Goal: Ask a question: Seek information or help from site administrators or community

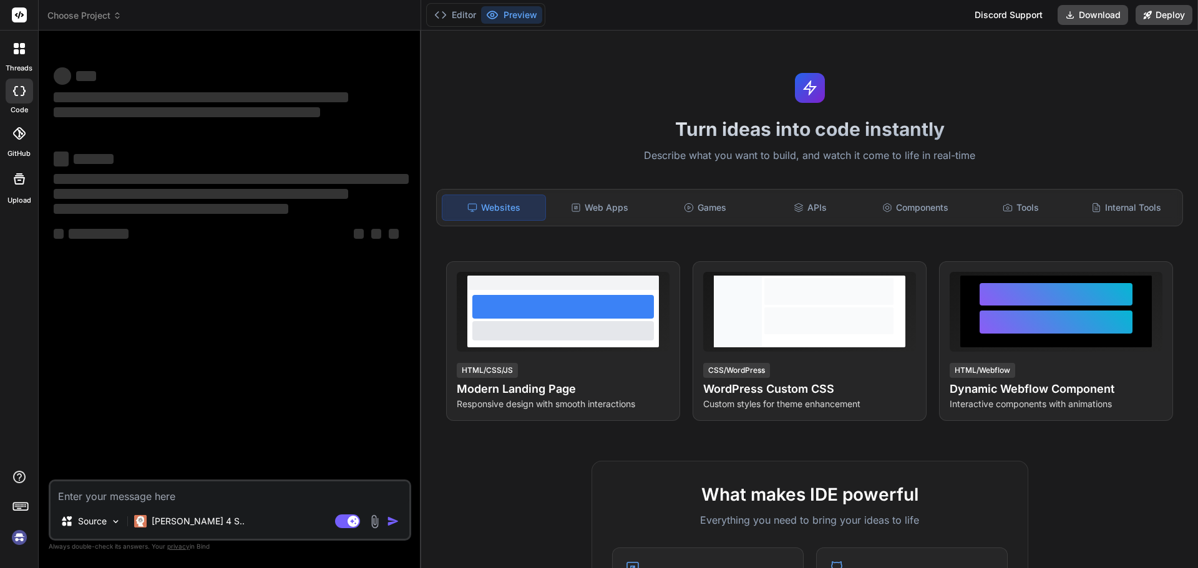
type textarea "x"
type textarea "Write a syntax for to make all the function key in all the procedure in databas…"
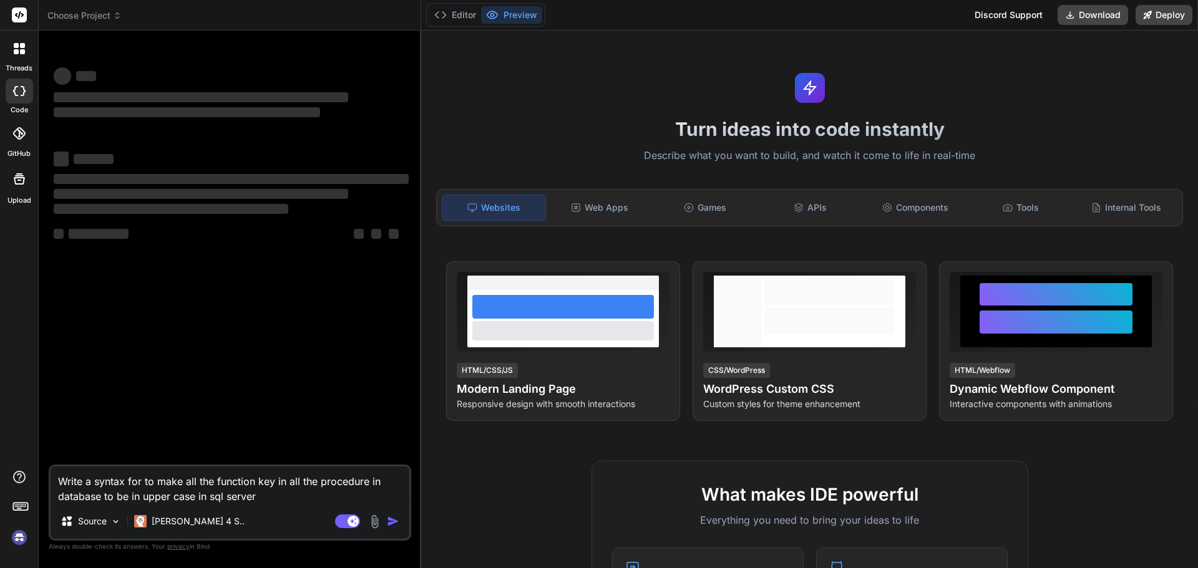
type textarea "x"
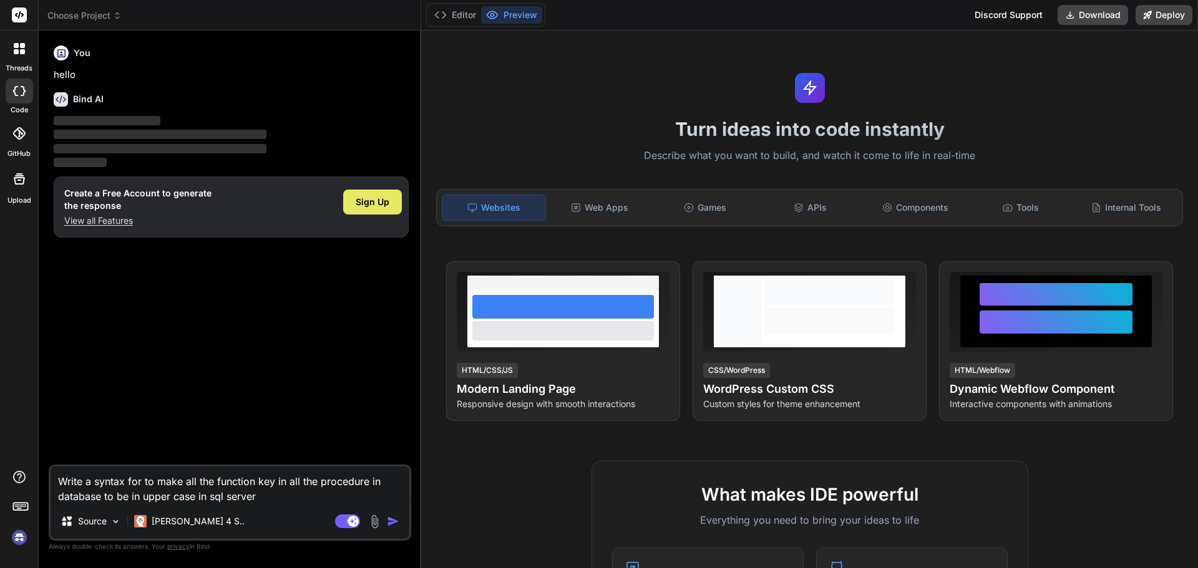
type textarea "Write a syntax for to make all the function key in all the procedure in databas…"
click at [364, 205] on span "Sign Up" at bounding box center [373, 202] width 34 height 12
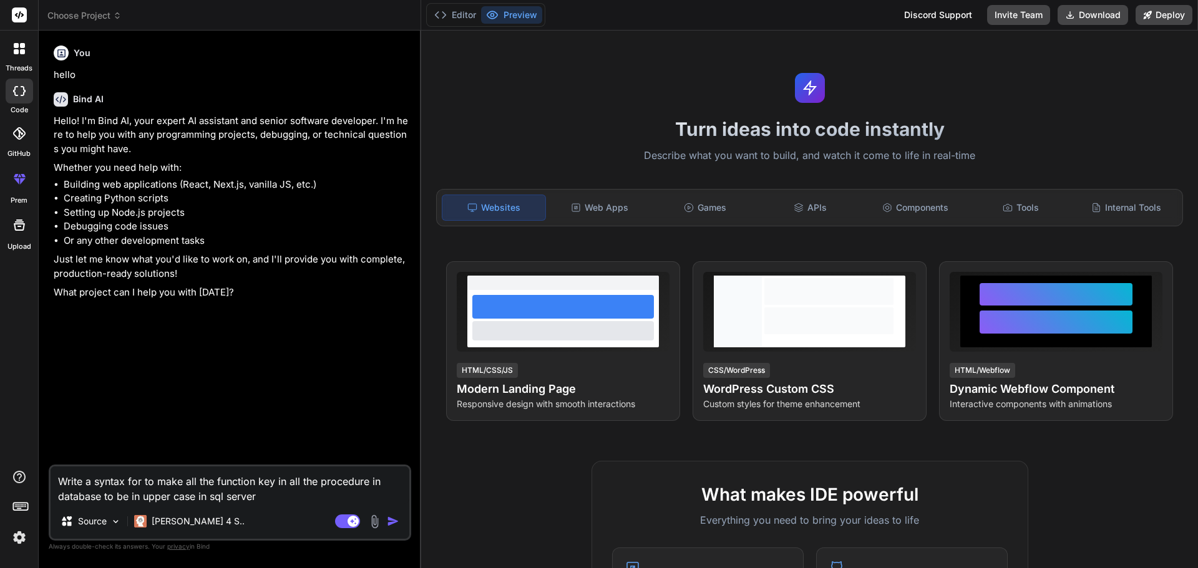
click at [390, 518] on img "button" at bounding box center [393, 521] width 12 height 12
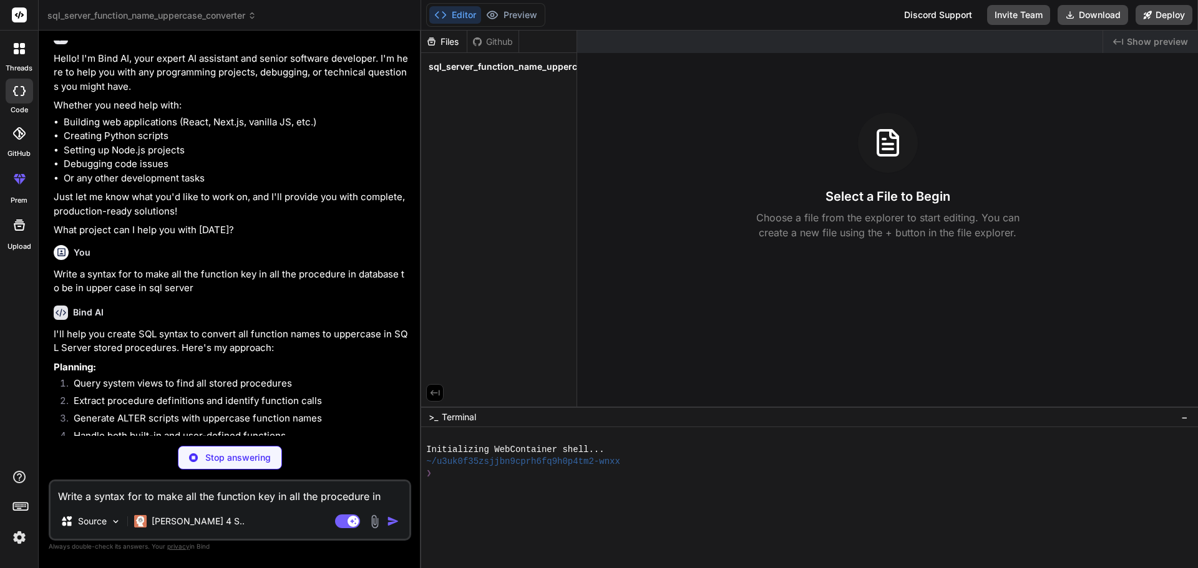
scroll to position [154, 0]
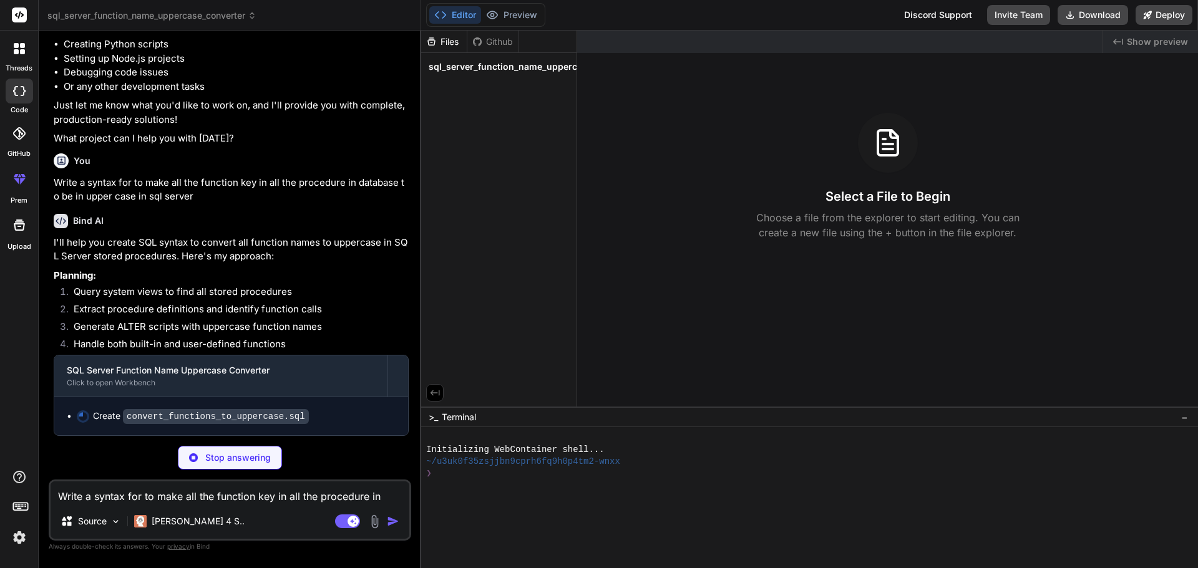
type textarea "x"
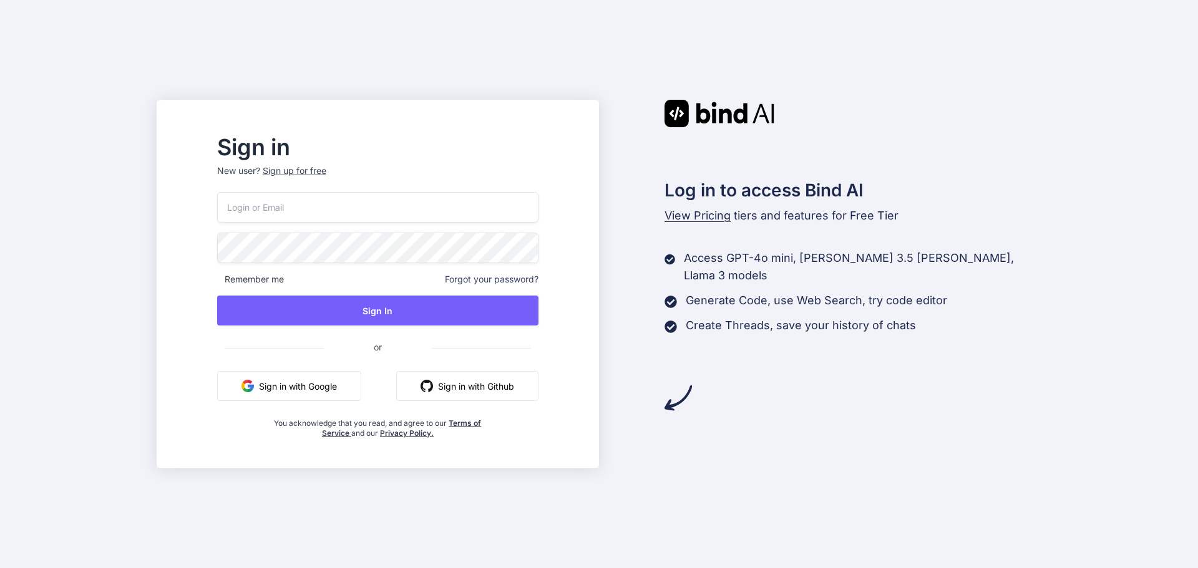
click at [366, 198] on input "email" at bounding box center [377, 207] width 321 height 31
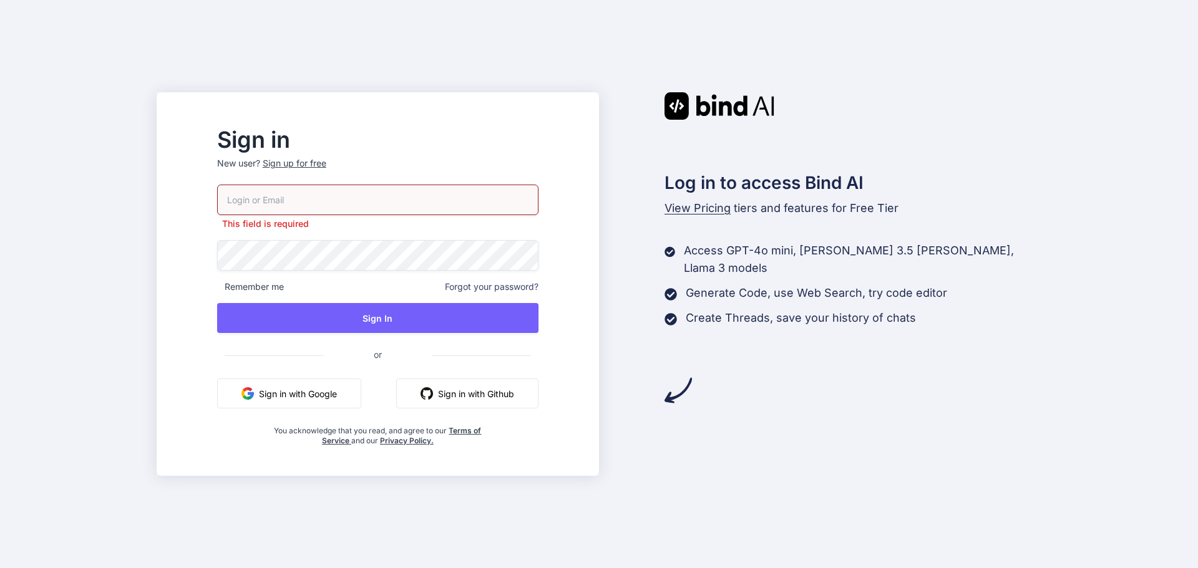
click at [326, 168] on div "Sign up for free" at bounding box center [295, 163] width 64 height 12
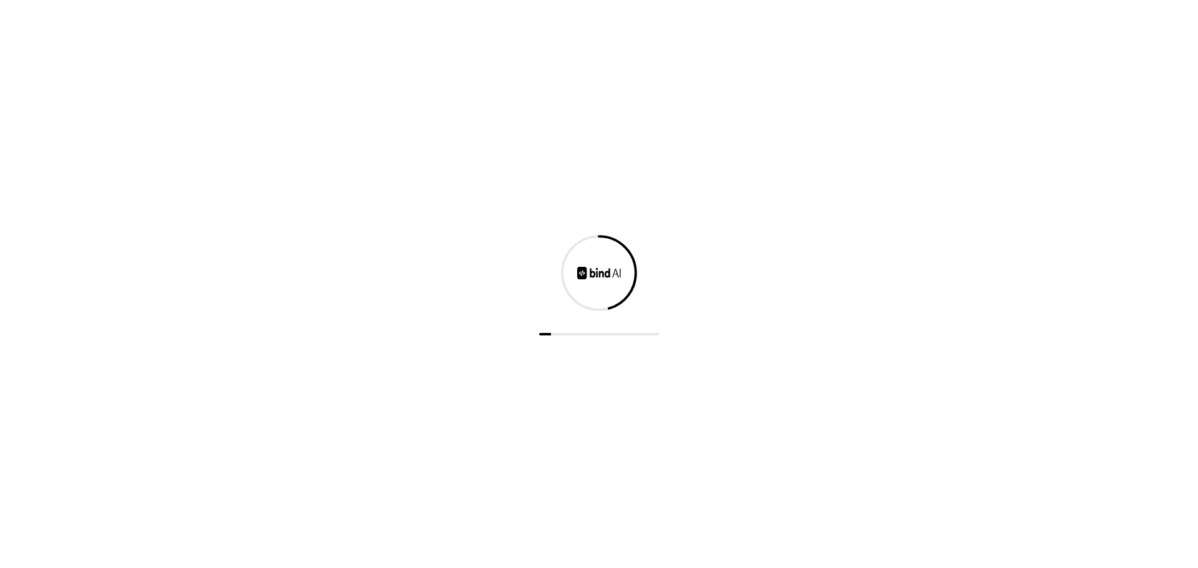
click at [344, 160] on div at bounding box center [599, 284] width 1198 height 568
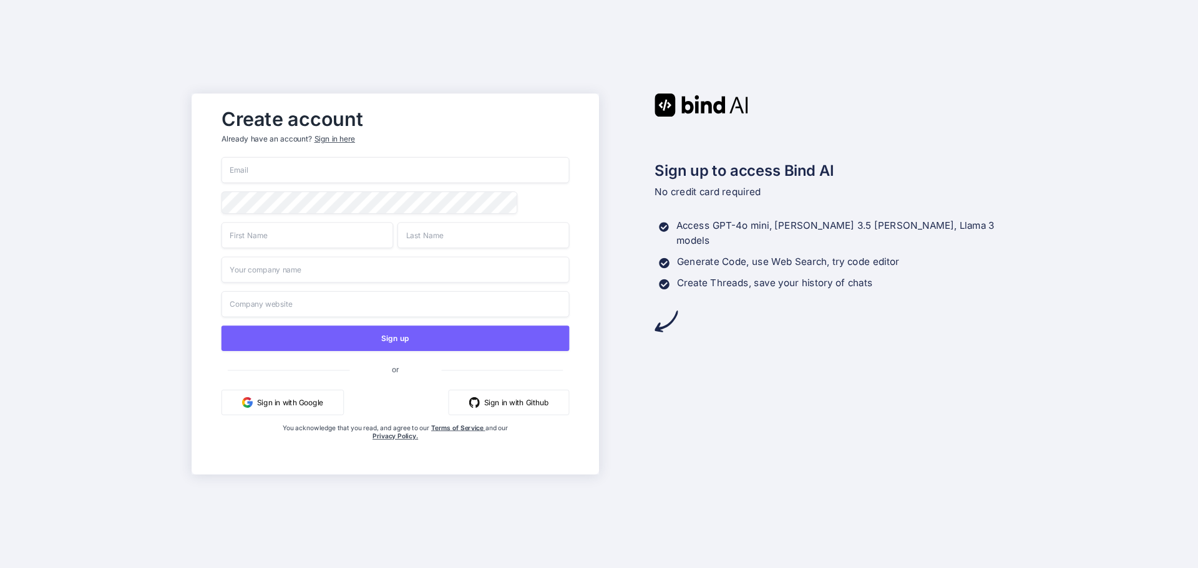
click at [384, 160] on input "email" at bounding box center [395, 170] width 348 height 26
paste input "doncalvert@boranora.com"
type input "doncalvert@boranora.com"
click at [319, 238] on input "text" at bounding box center [307, 235] width 172 height 26
type input "Vishwadeep"
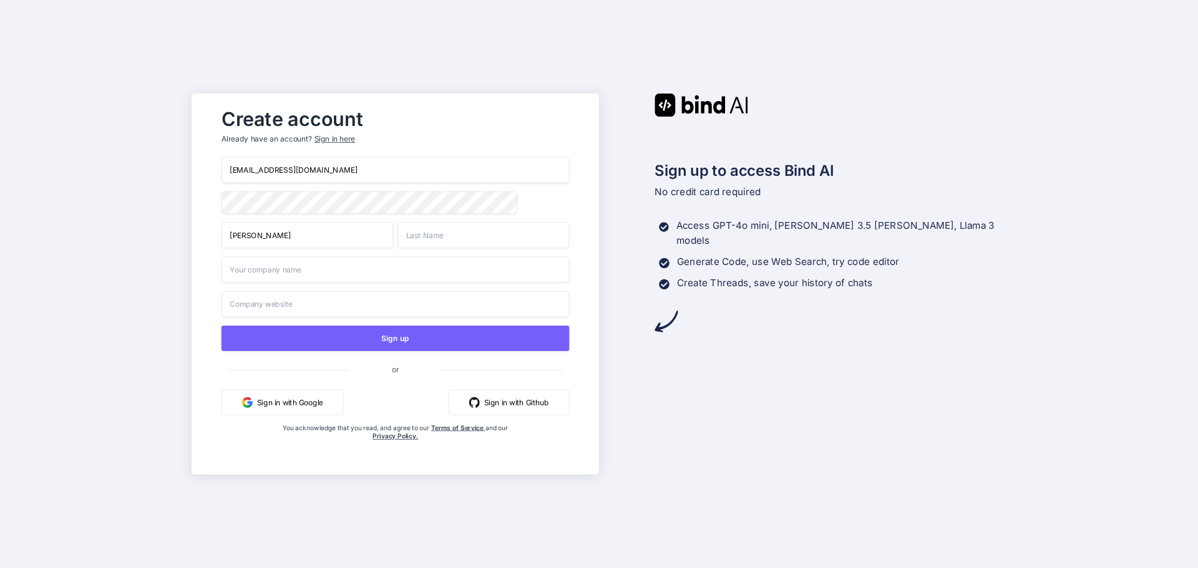
type input "Mehra"
type input "MasterQa"
click at [299, 277] on input "MasterQa" at bounding box center [395, 270] width 348 height 26
type input "M"
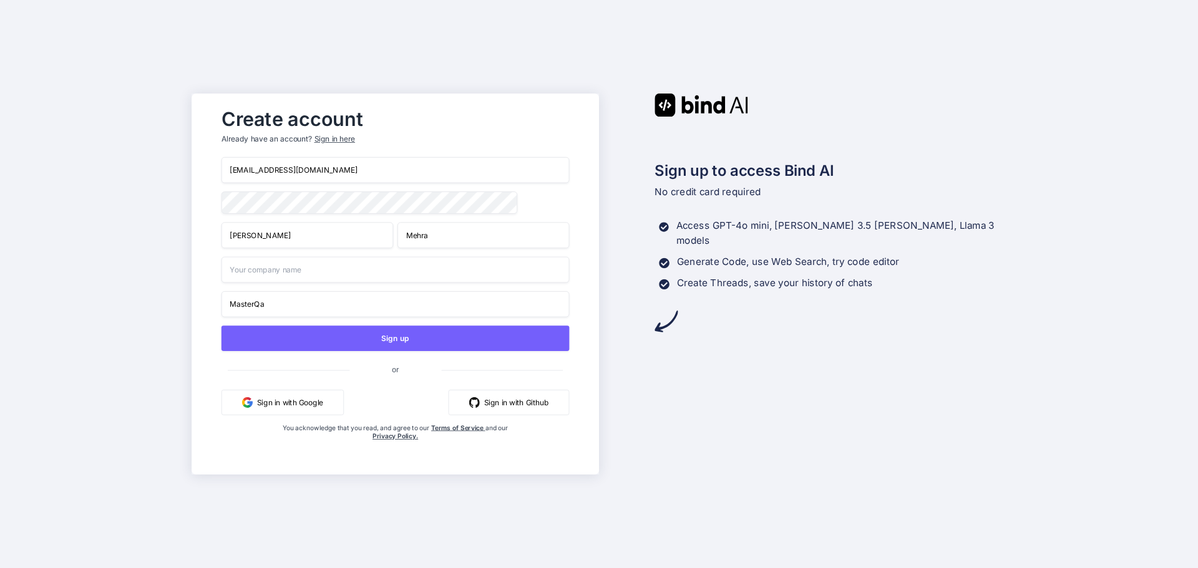
type input "MasterQa"
click at [273, 301] on input "MasterQa" at bounding box center [395, 304] width 348 height 26
click at [203, 302] on div "Create account Already have an account? Sign in here doncalvert@boranora.com Vi…" at bounding box center [394, 284] width 407 height 381
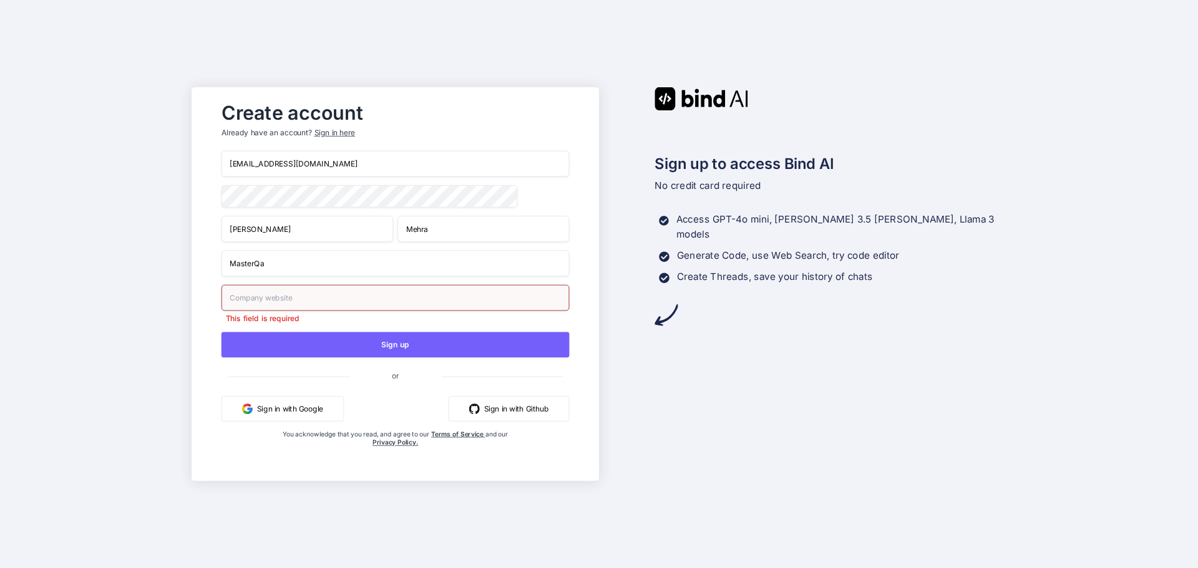
click at [357, 164] on input "doncalvert@boranora.com" at bounding box center [395, 164] width 348 height 26
click at [357, 163] on input "doncalvert@boranora.com" at bounding box center [395, 164] width 348 height 26
click at [321, 296] on input "text" at bounding box center [395, 298] width 348 height 26
paste input "doncalvert@boranora.com"
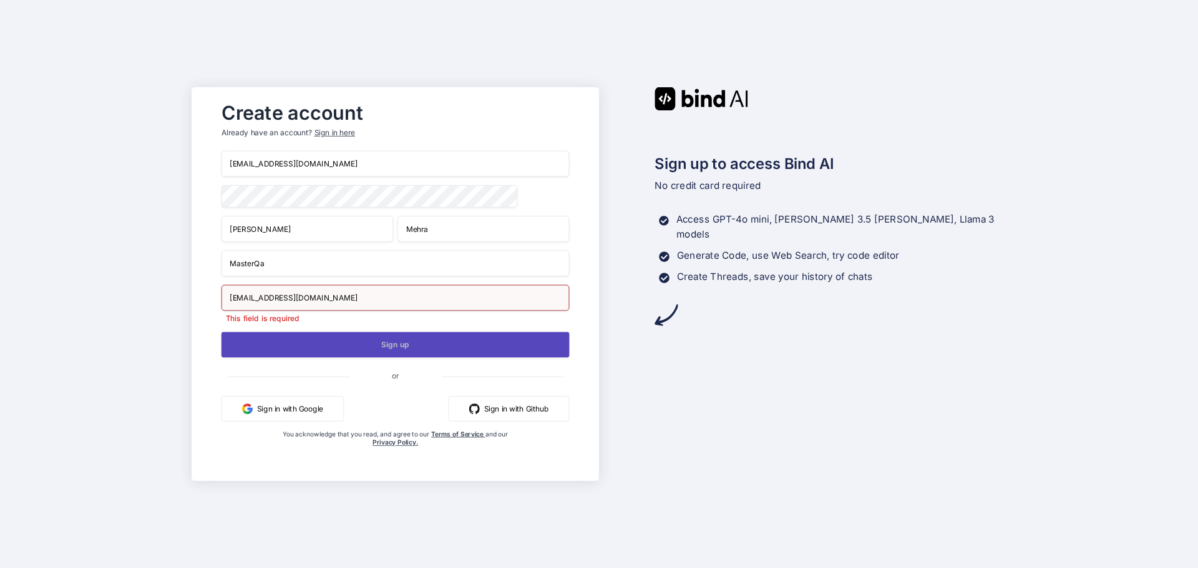
type input "doncalvert@boranora.com"
click at [281, 337] on button "Sign up" at bounding box center [395, 345] width 348 height 26
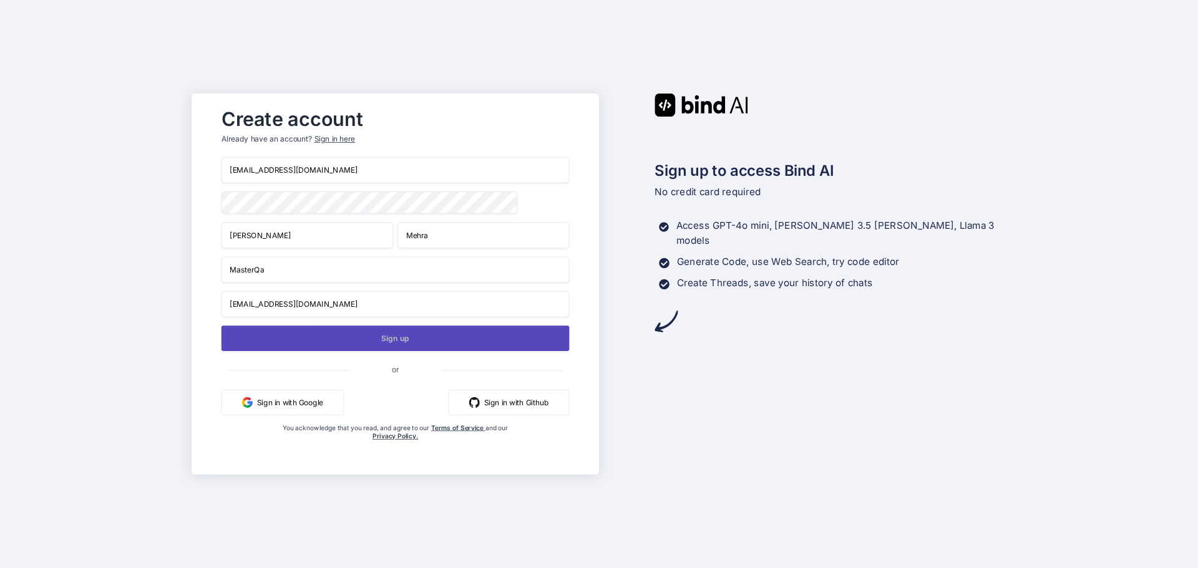
click at [381, 339] on button "Sign up" at bounding box center [395, 339] width 348 height 26
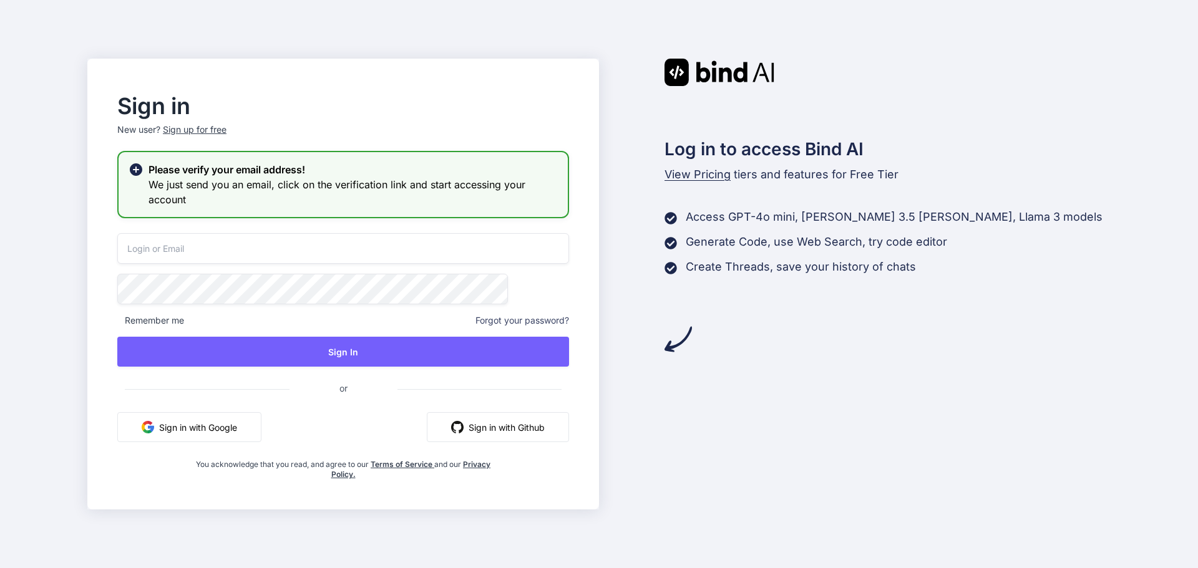
click at [362, 249] on input "email" at bounding box center [343, 248] width 452 height 31
paste input "doncalvert@boranora.com"
type input "doncalvert@boranora.com"
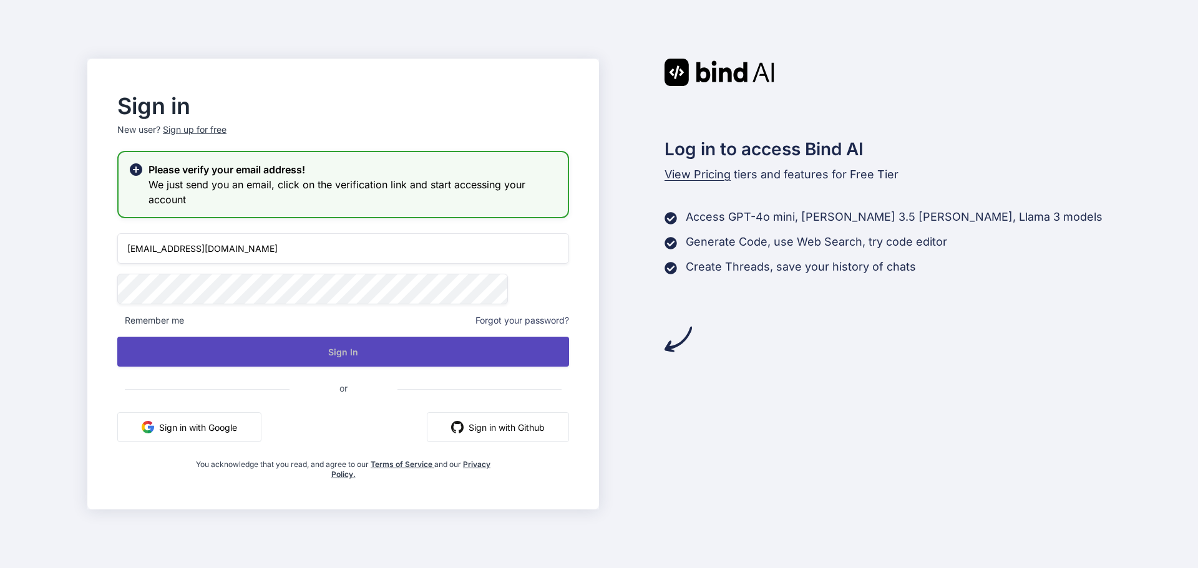
click at [377, 339] on button "Sign In" at bounding box center [343, 352] width 452 height 30
click at [370, 354] on button "Sign In" at bounding box center [343, 352] width 452 height 30
click at [308, 346] on button "Sign In" at bounding box center [343, 352] width 452 height 30
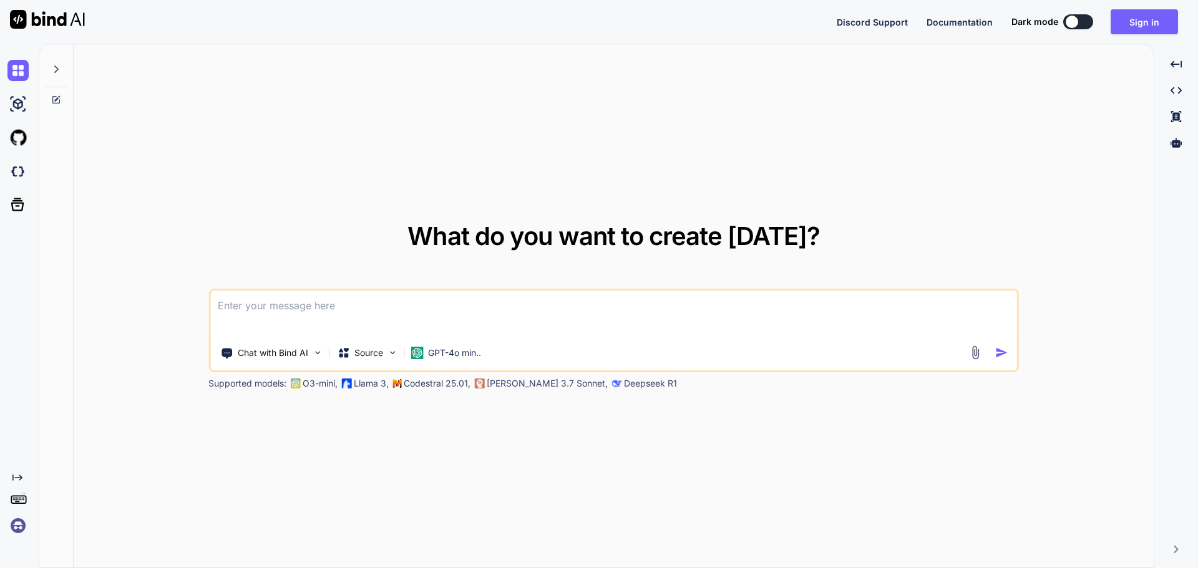
click at [19, 525] on img at bounding box center [17, 525] width 21 height 21
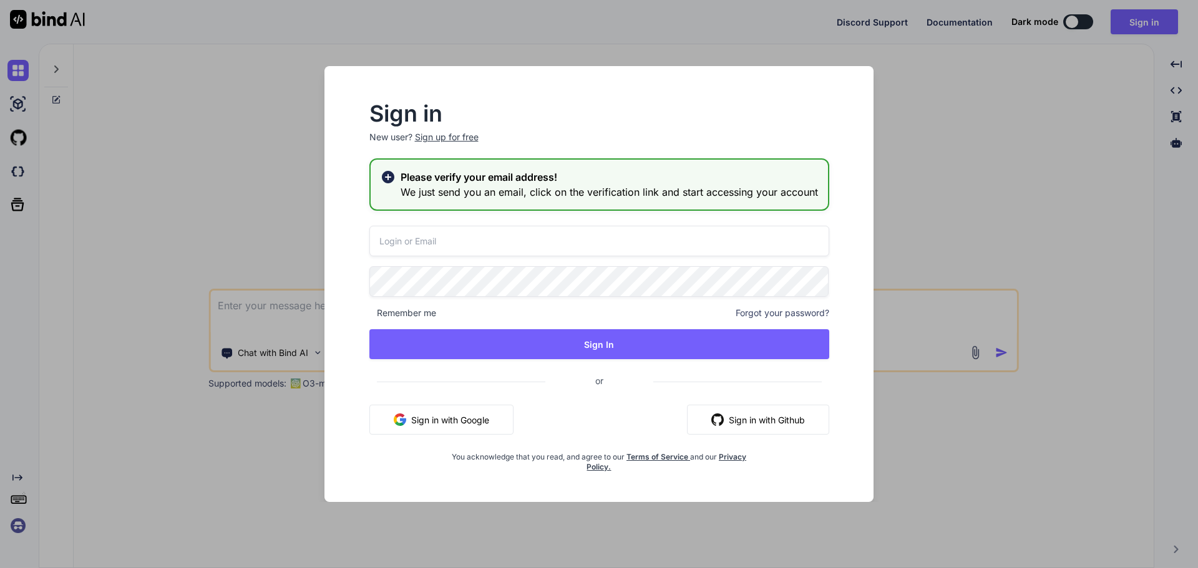
click at [240, 158] on div "Sign in New user? Sign up for free Please verify your email address! We just se…" at bounding box center [599, 284] width 1198 height 568
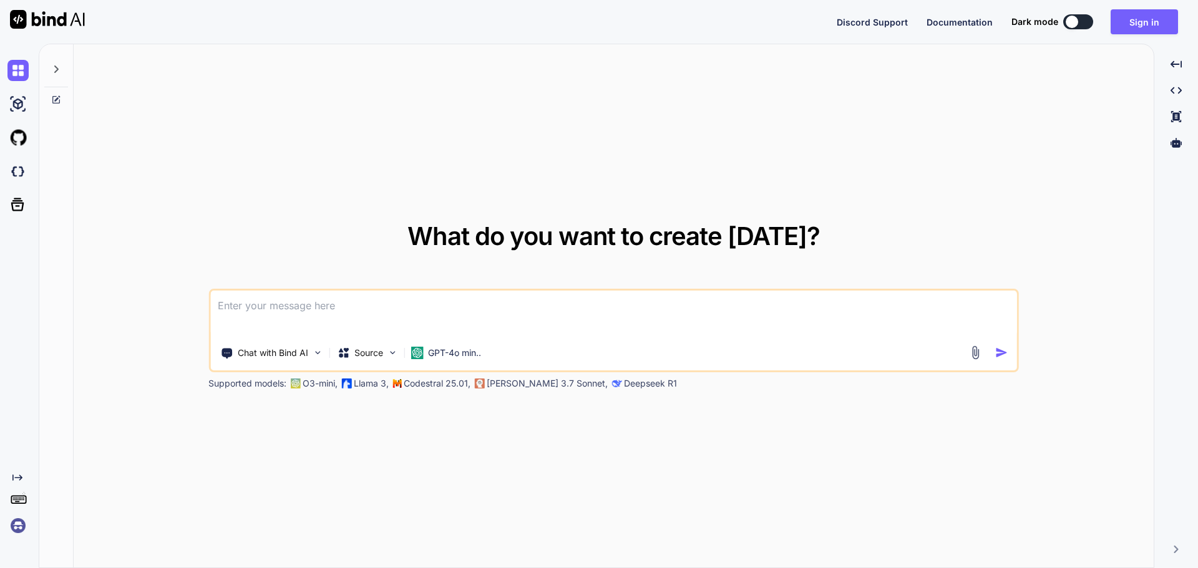
click at [559, 319] on textarea at bounding box center [613, 314] width 807 height 46
paste textarea
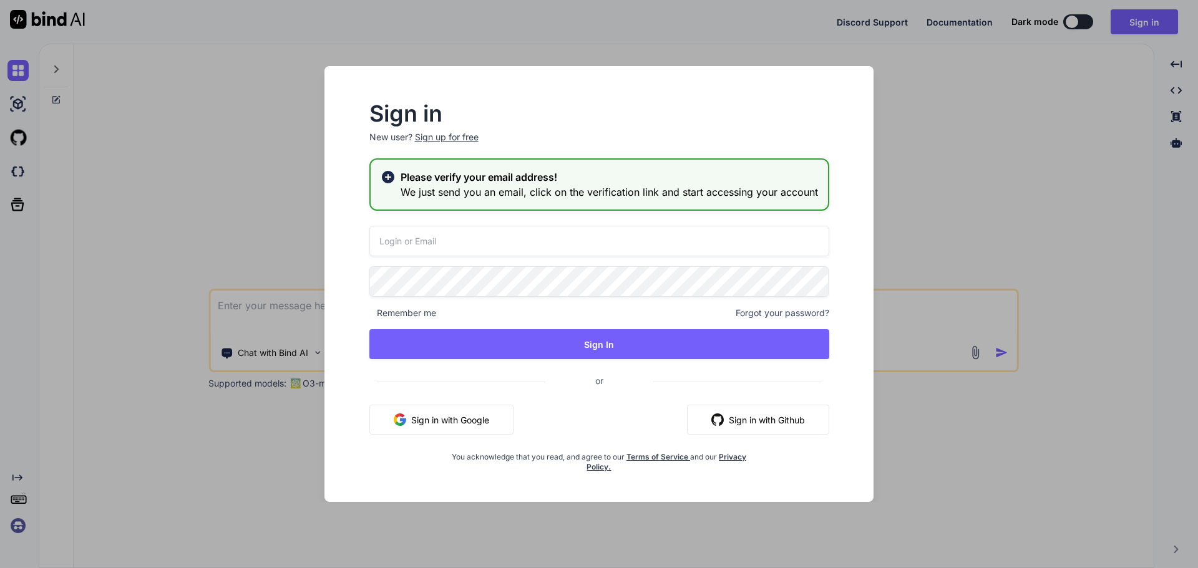
click at [472, 240] on input "email" at bounding box center [599, 241] width 460 height 31
paste input "doncalvert@boranora.com"
type input "doncalvert@boranora.com"
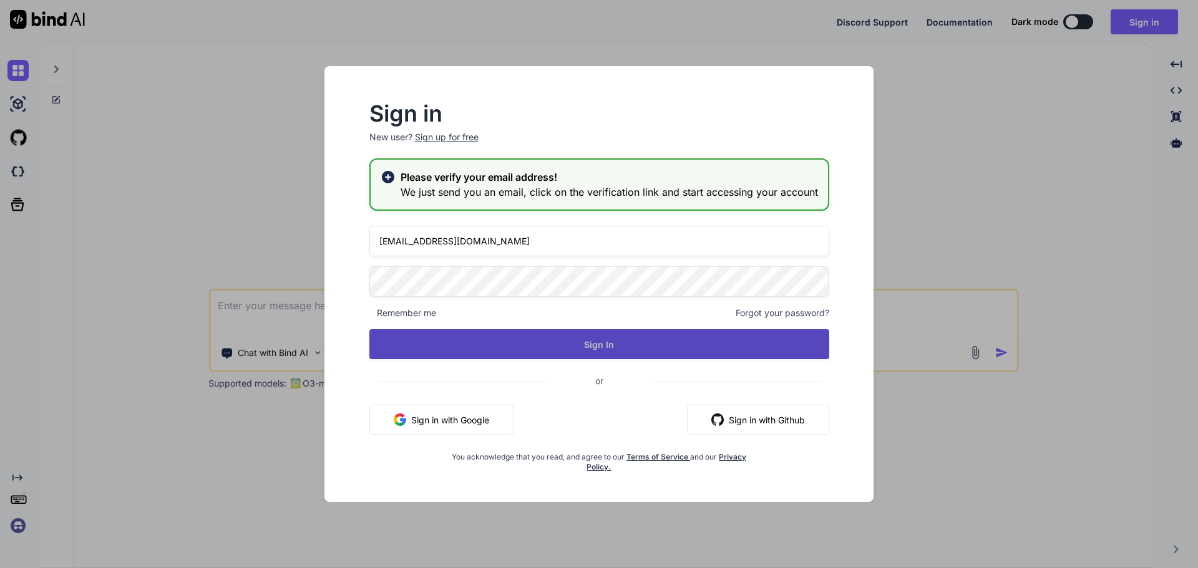
click at [487, 351] on button "Sign In" at bounding box center [599, 344] width 460 height 30
click at [618, 345] on button "Sign In" at bounding box center [599, 344] width 460 height 30
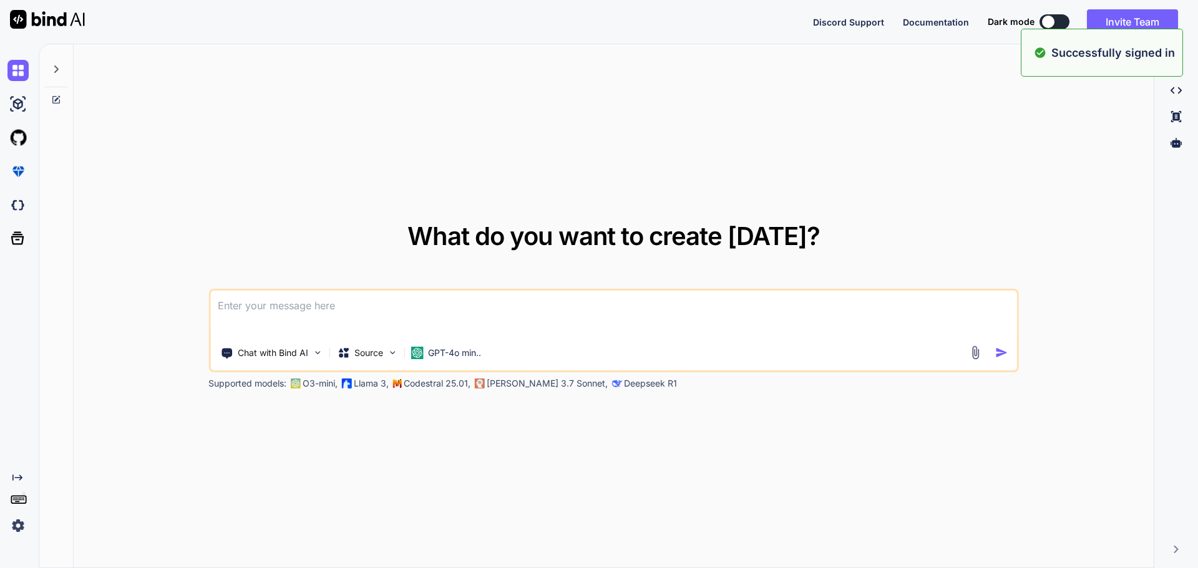
click at [775, 311] on textarea at bounding box center [613, 314] width 807 height 46
paste textarea "doncalvert@boranora.com"
paste textarea "Write a syntax for to make all the function key in all the procedure in databas…"
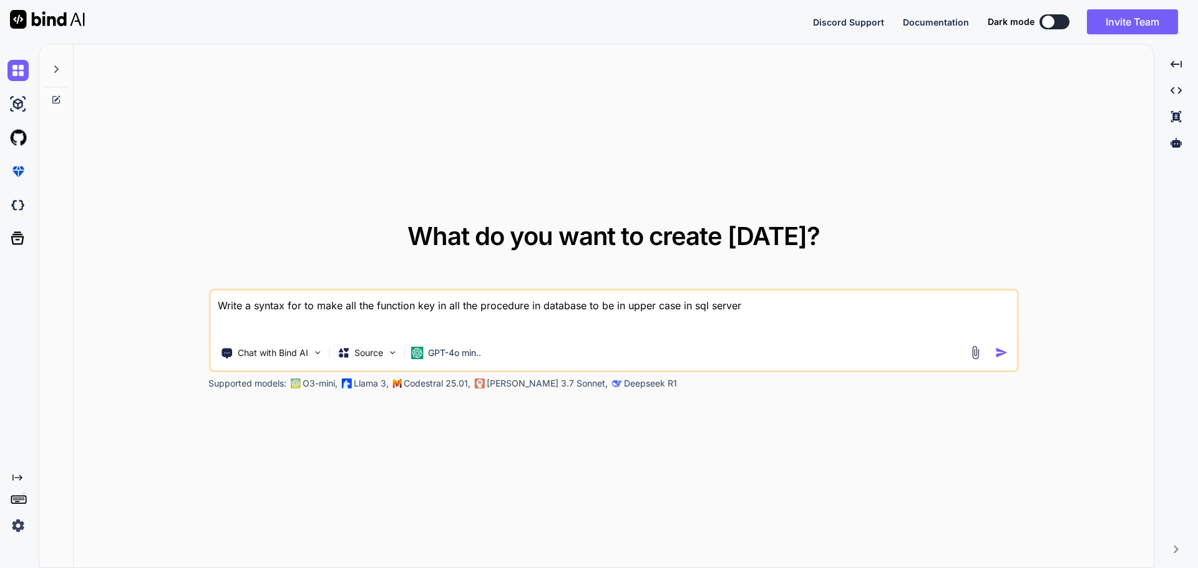
type textarea "Write a syntax for to make all the function key in all the procedure in databas…"
click at [1000, 351] on img "button" at bounding box center [1001, 352] width 13 height 13
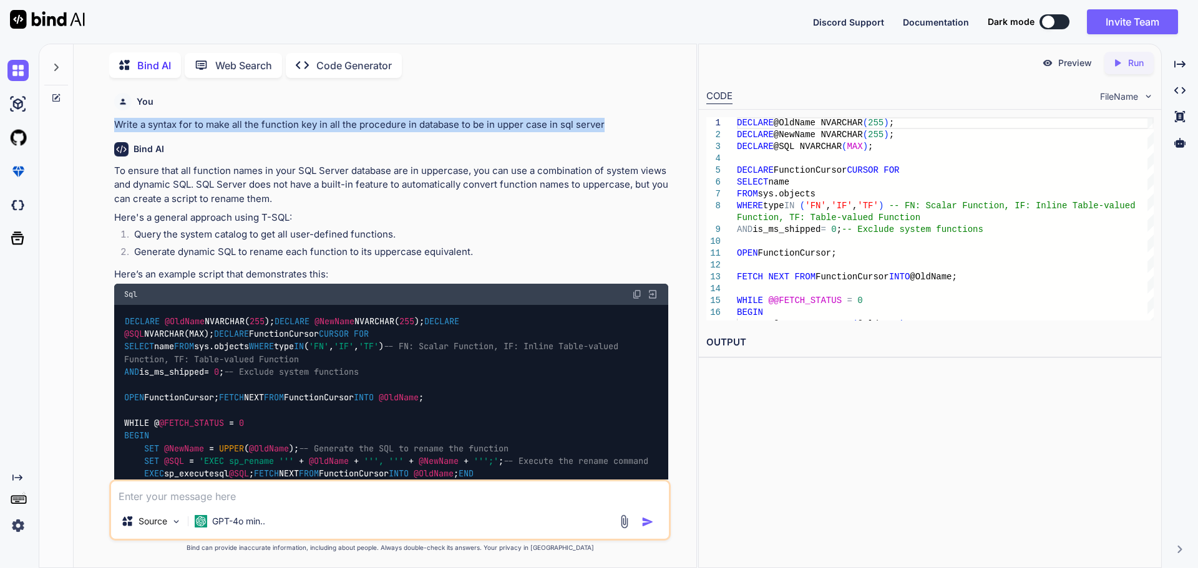
drag, startPoint x: 112, startPoint y: 121, endPoint x: 635, endPoint y: 128, distance: 523.4
click at [635, 128] on div "You Write a syntax for to make all the function key in all the procedure in dat…" at bounding box center [391, 284] width 559 height 392
copy p "Write a syntax for to make all the function key in all the procedure in databas…"
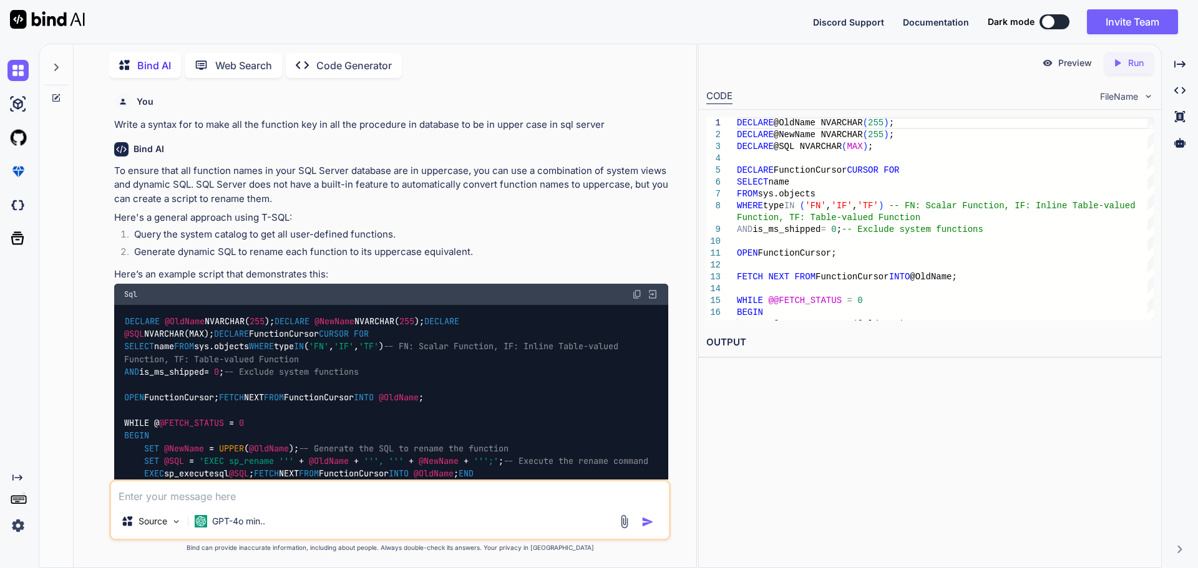
click at [405, 487] on textarea at bounding box center [390, 493] width 558 height 22
paste textarea "Write a syntax for to make all the function key in all the procedure in databas…"
drag, startPoint x: 277, startPoint y: 497, endPoint x: 315, endPoint y: 500, distance: 38.2
click at [315, 500] on textarea "Write a syntax for to make all the function key in all the procedure in databas…" at bounding box center [390, 493] width 558 height 22
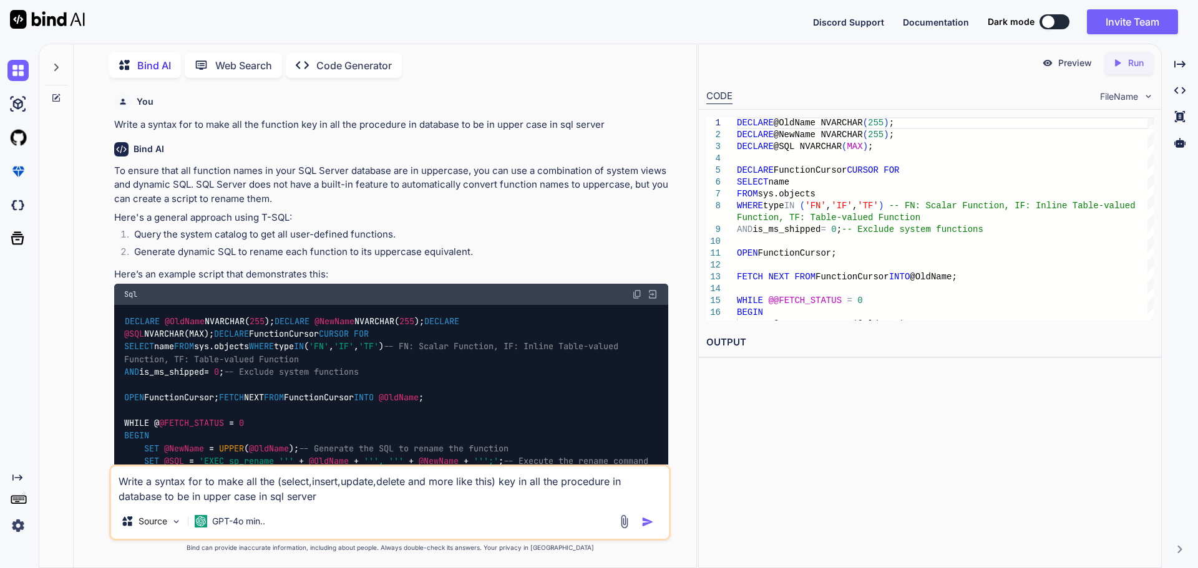
click at [359, 499] on textarea "Write a syntax for to make all the (select,insert,update,delete and more like t…" at bounding box center [390, 485] width 558 height 37
type textarea "Write a syntax for to make all the (select,insert,update,delete and more like t…"
click at [644, 526] on img "button" at bounding box center [647, 522] width 12 height 12
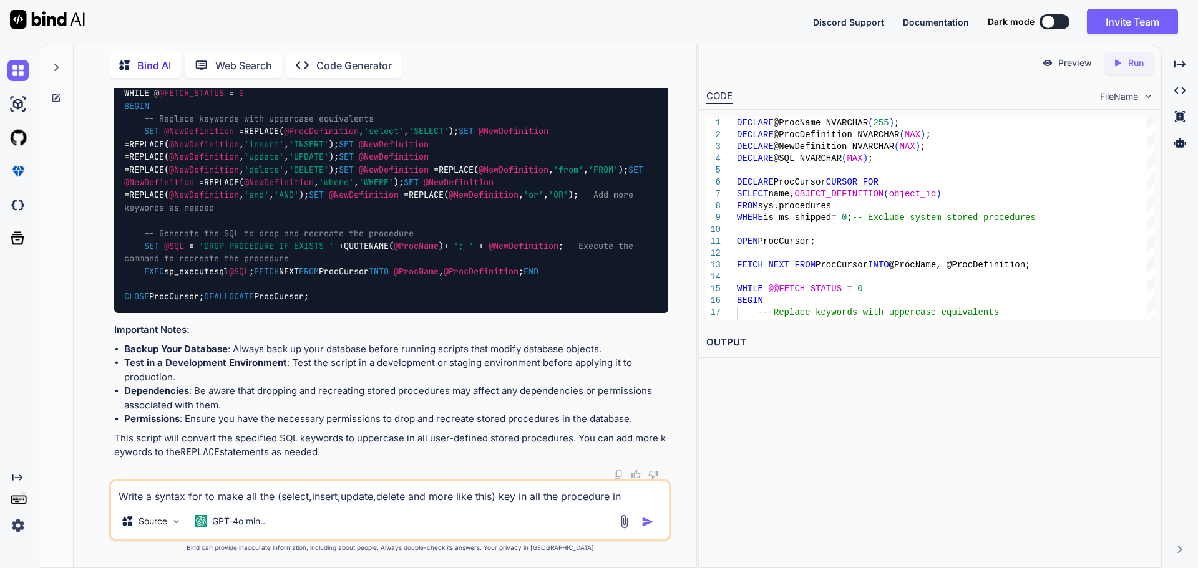
scroll to position [903, 0]
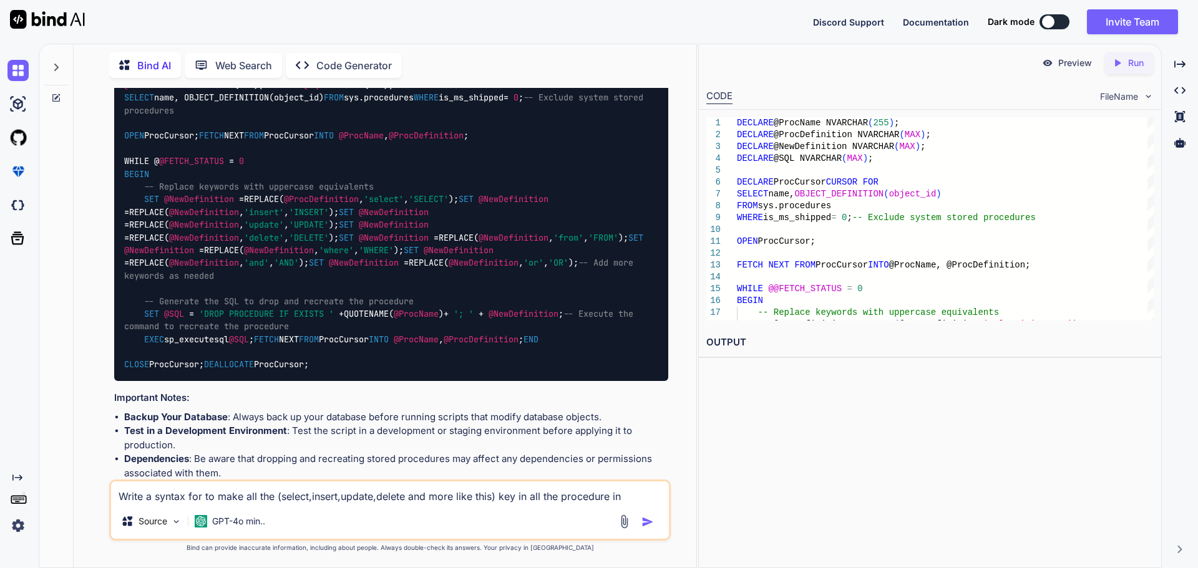
click at [306, 498] on textarea "Write a syntax for to make all the (select,insert,update,delete and more like t…" at bounding box center [390, 493] width 558 height 22
paste textarea "Create Function fn_GetGiftCardIssueOrReloadAmount ( @OrderId varchar(50) ) Retu…"
type textarea "correct the Create Function fn_GetGiftCardIssueOrReloadAmount ( @OrderId varcha…"
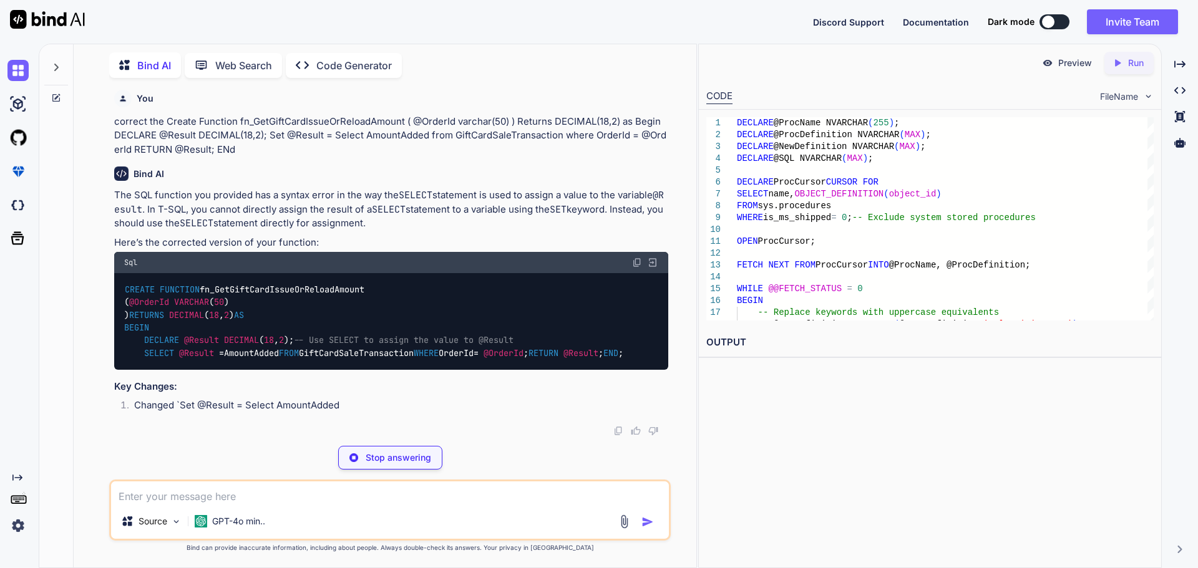
scroll to position [1861, 0]
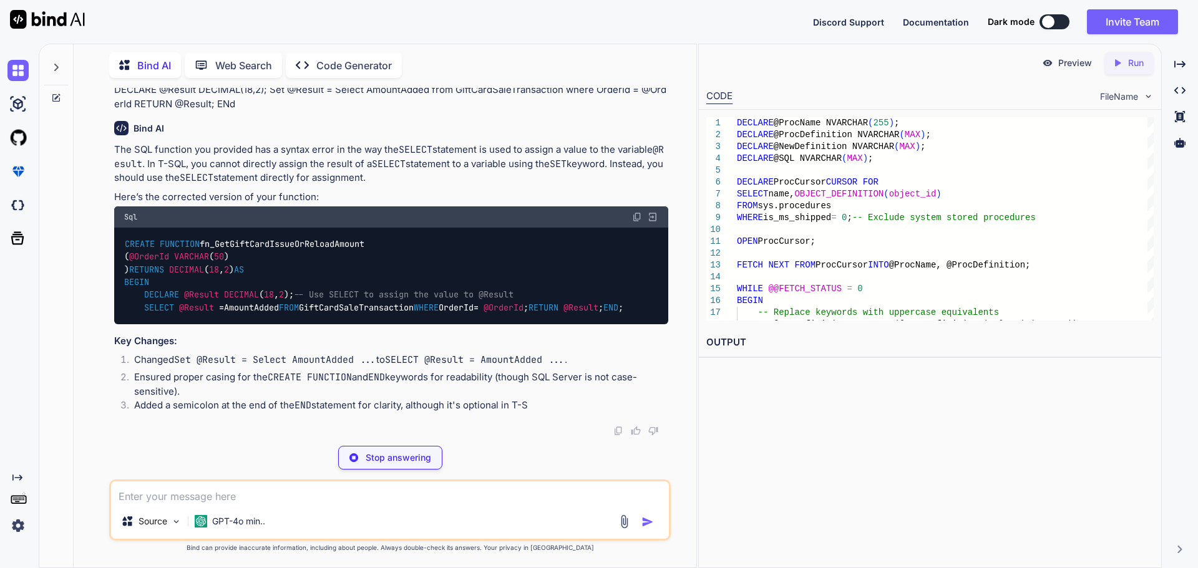
click at [637, 212] on img at bounding box center [637, 217] width 10 height 10
